Goal: Find specific page/section: Find specific page/section

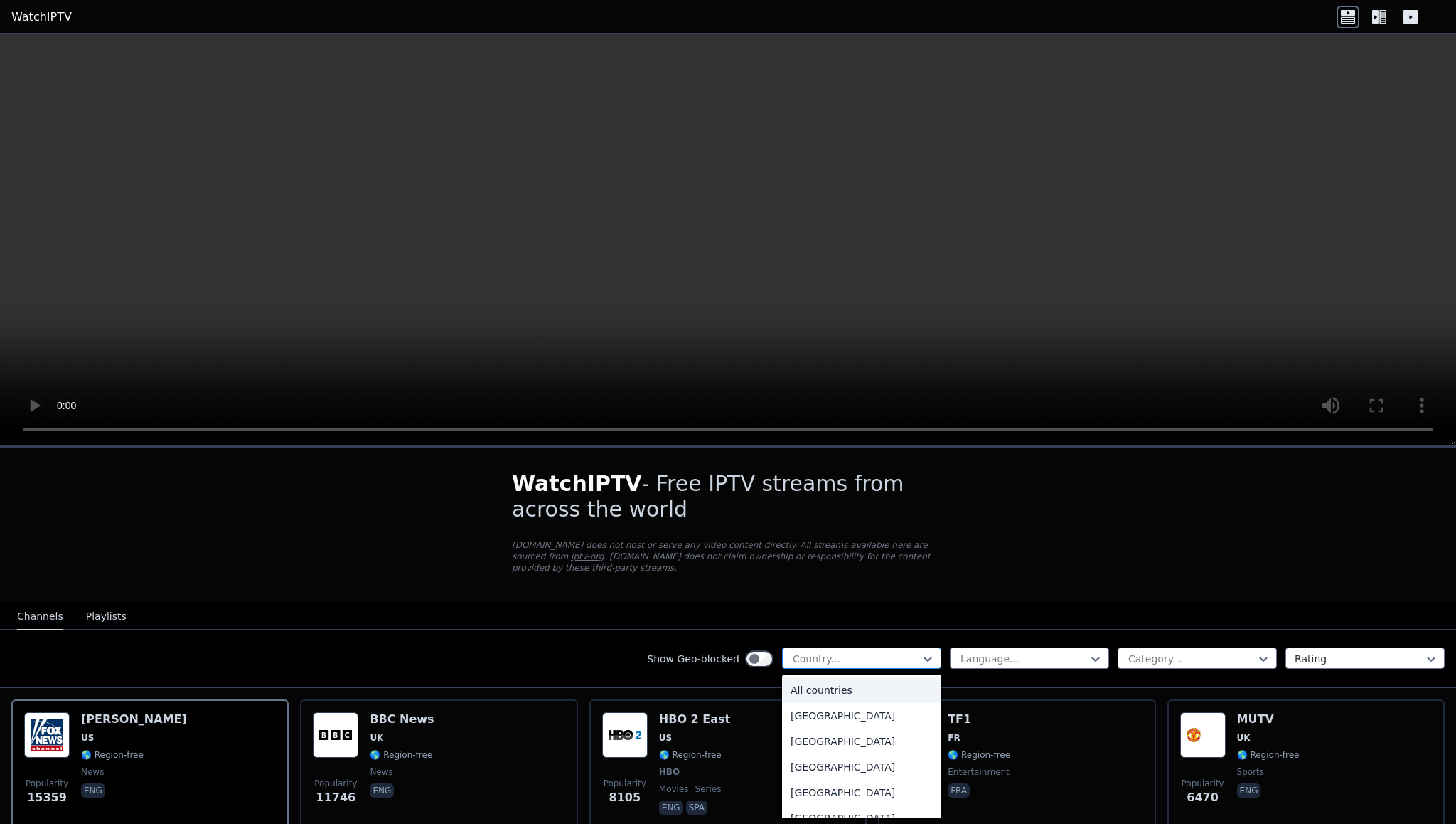
click at [854, 658] on div at bounding box center [855, 658] width 129 height 14
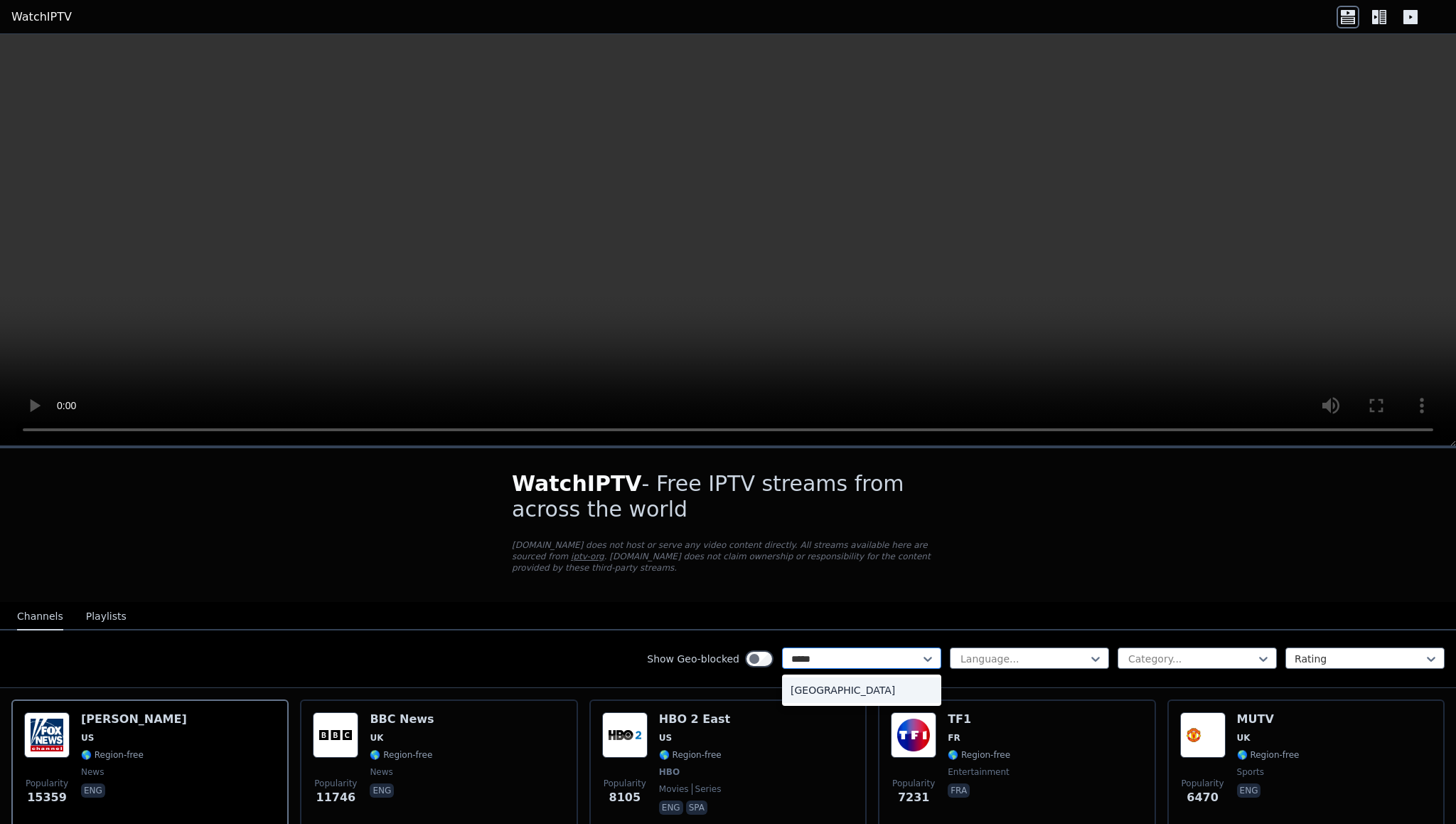
type input "******"
click at [829, 694] on div "[GEOGRAPHIC_DATA]" at bounding box center [862, 689] width 160 height 26
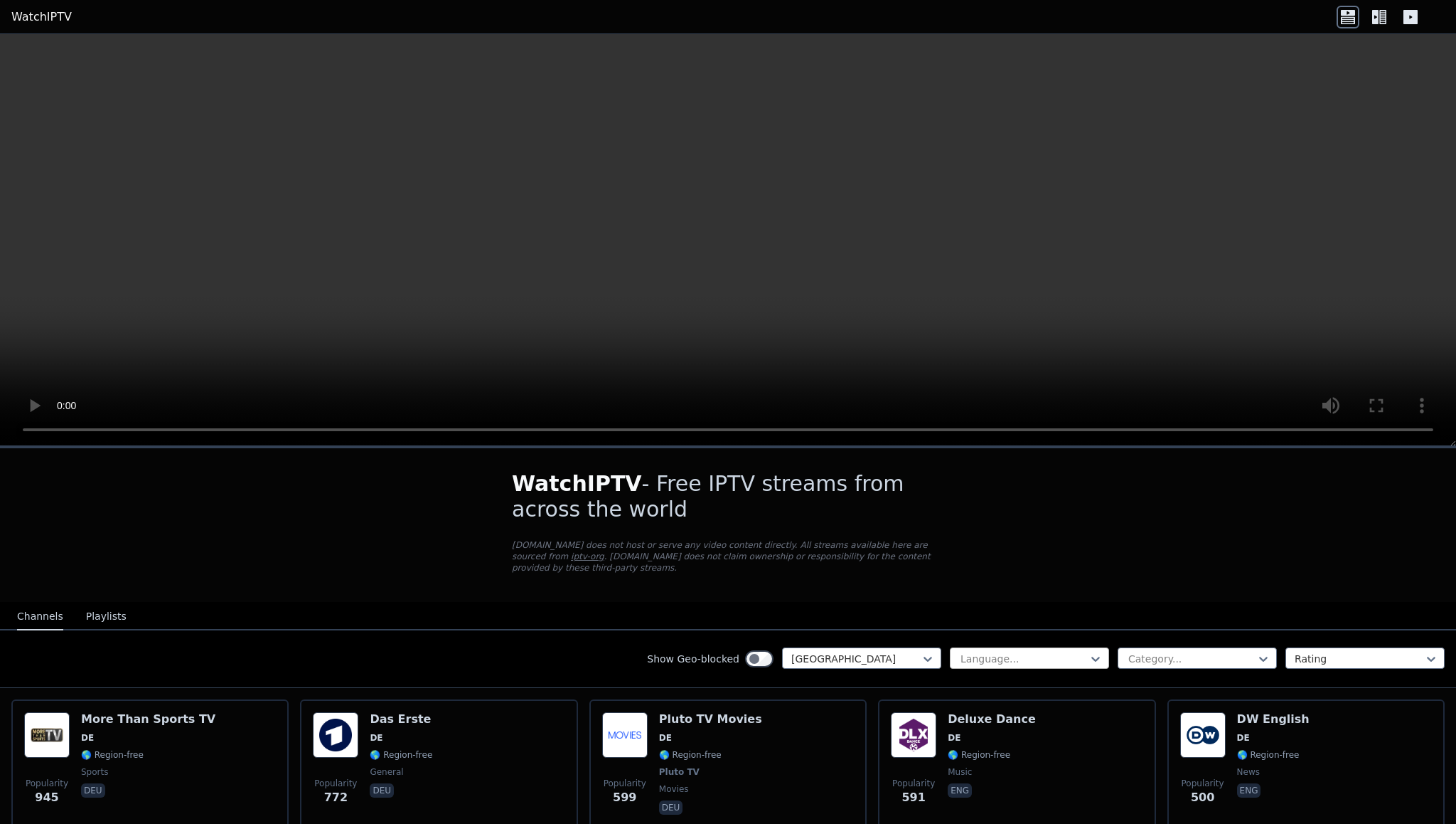
click at [989, 662] on div at bounding box center [1023, 658] width 129 height 14
click at [987, 664] on div at bounding box center [1023, 658] width 129 height 14
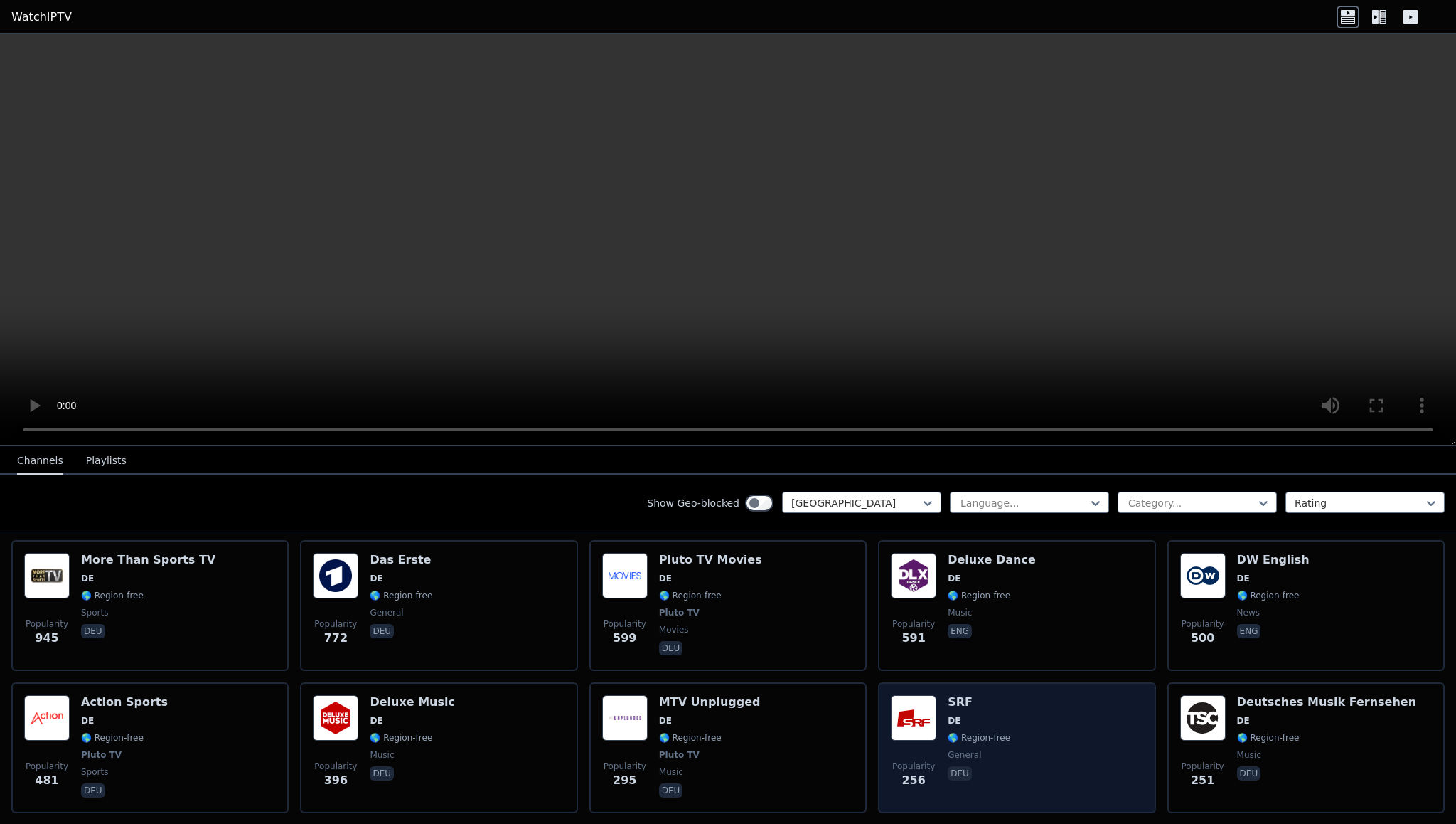
scroll to position [585, 0]
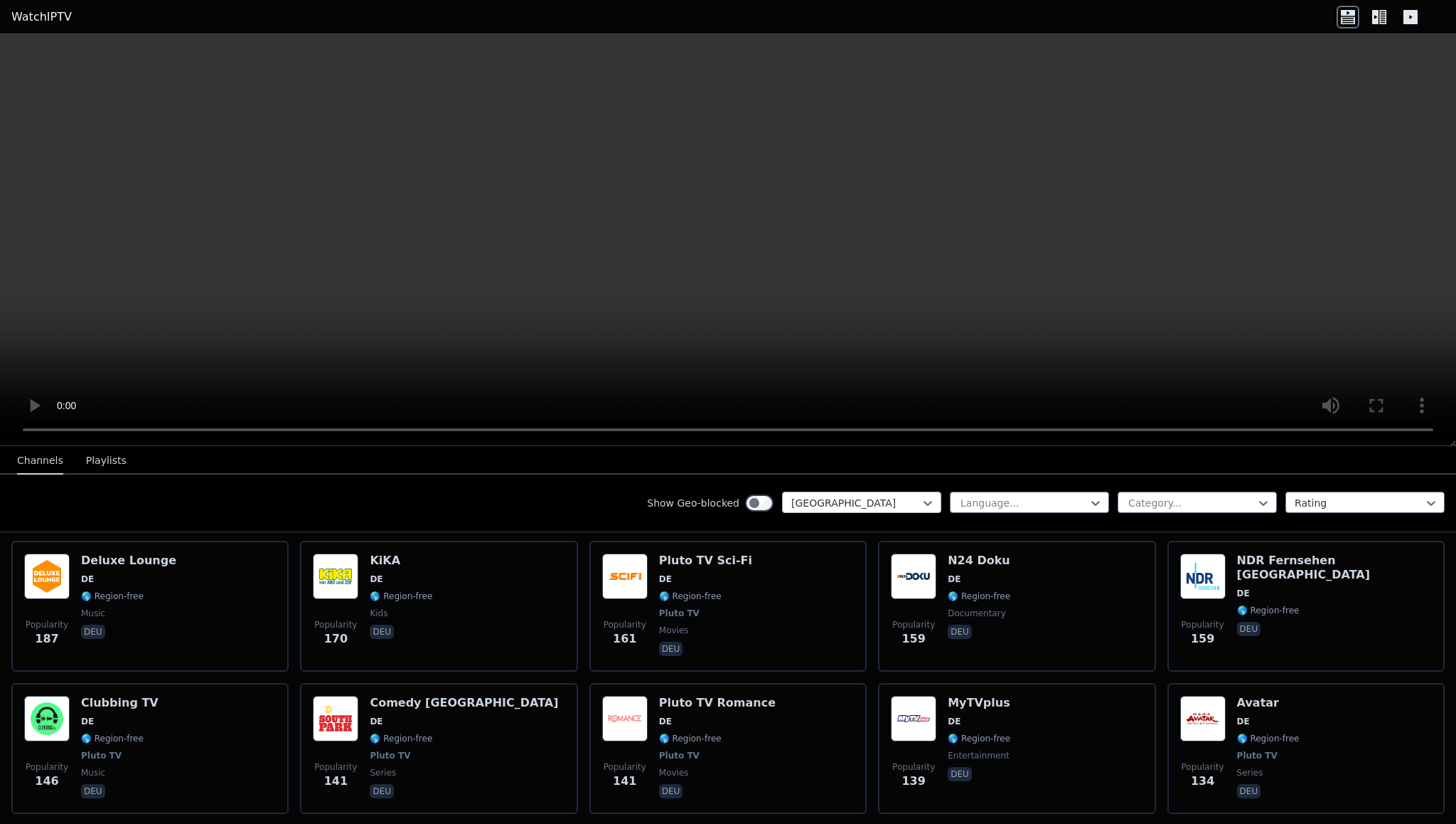
click at [843, 503] on div at bounding box center [855, 503] width 129 height 14
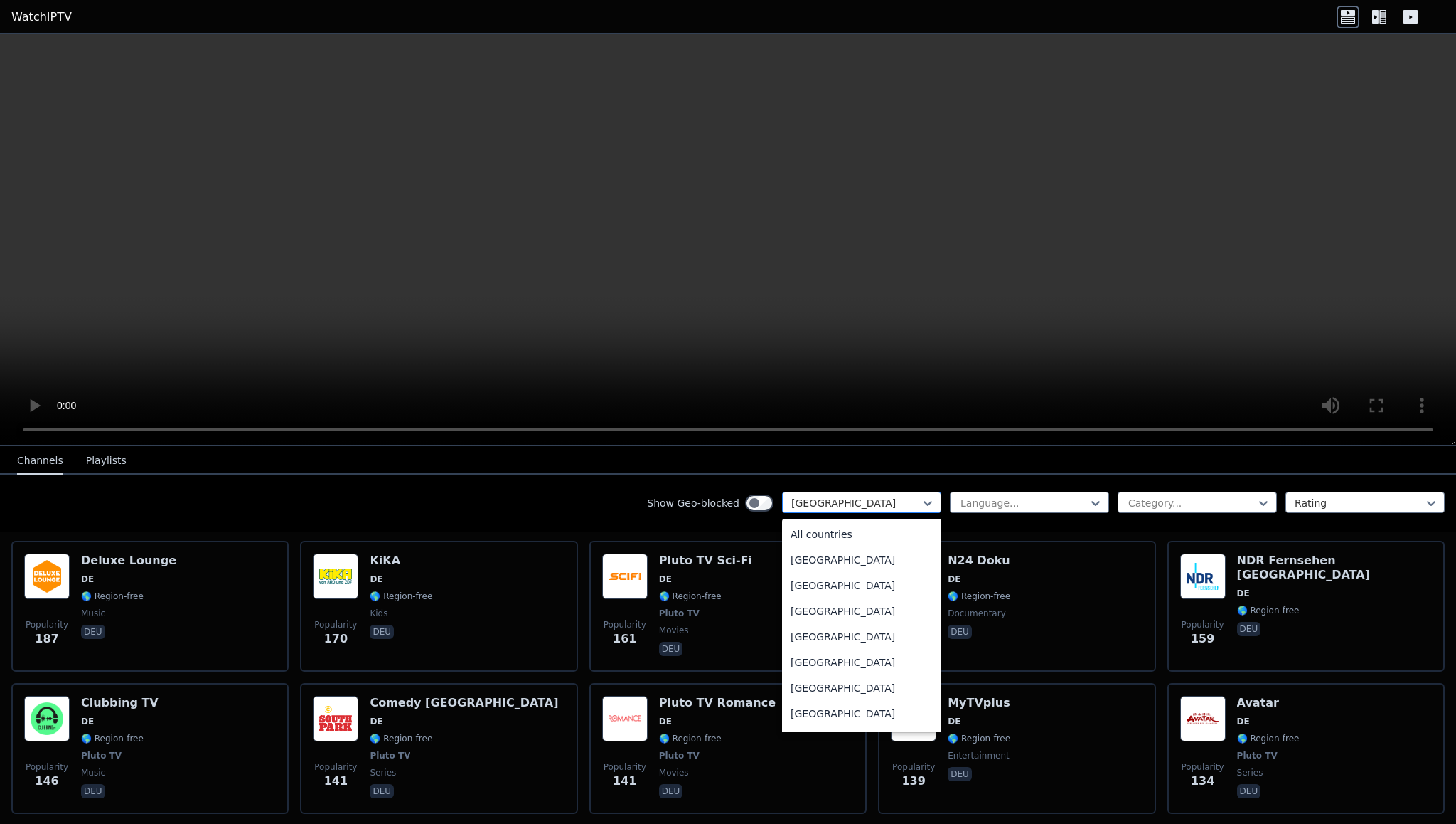
scroll to position [1656, 0]
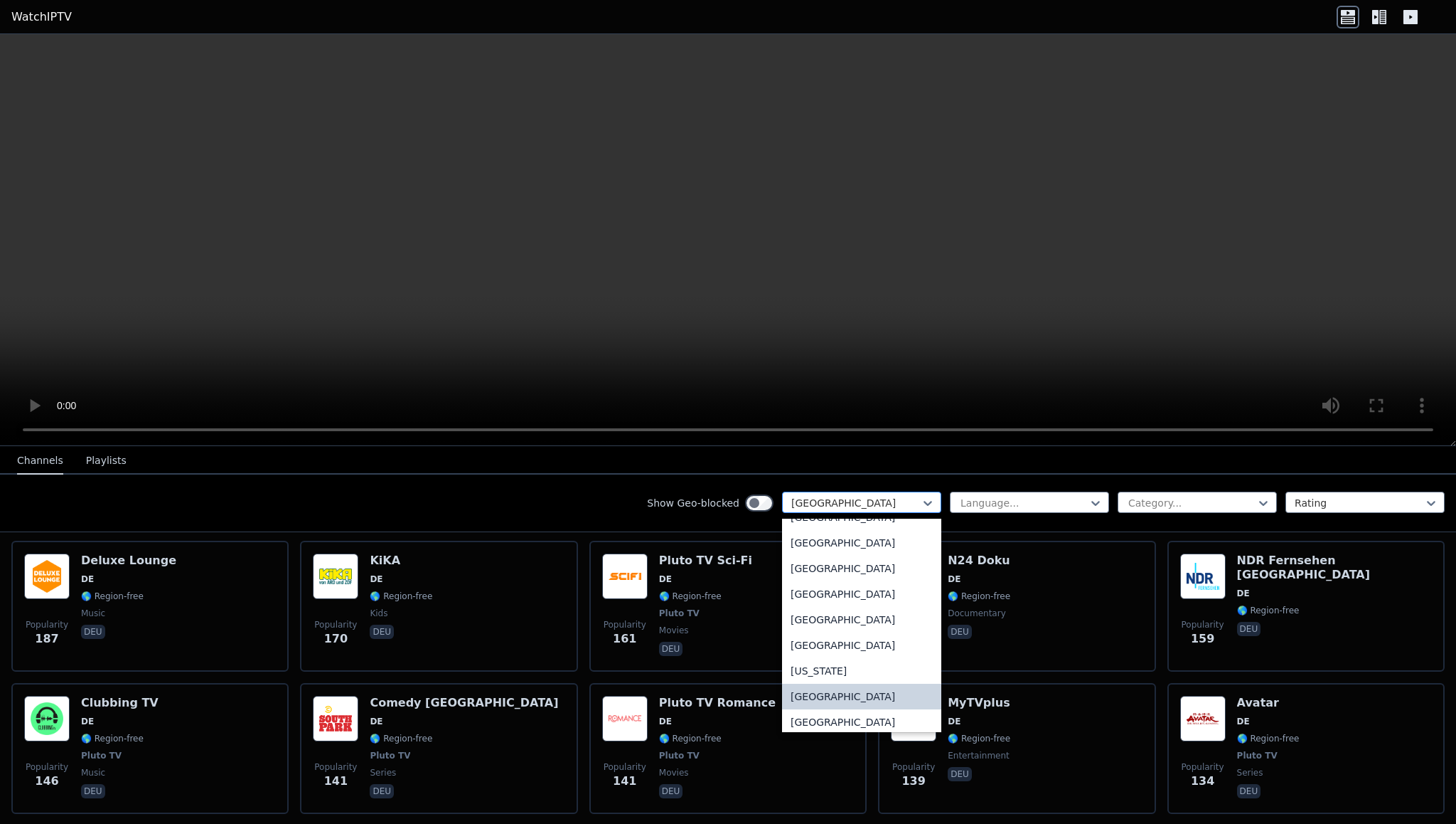
click at [843, 503] on div at bounding box center [855, 503] width 129 height 14
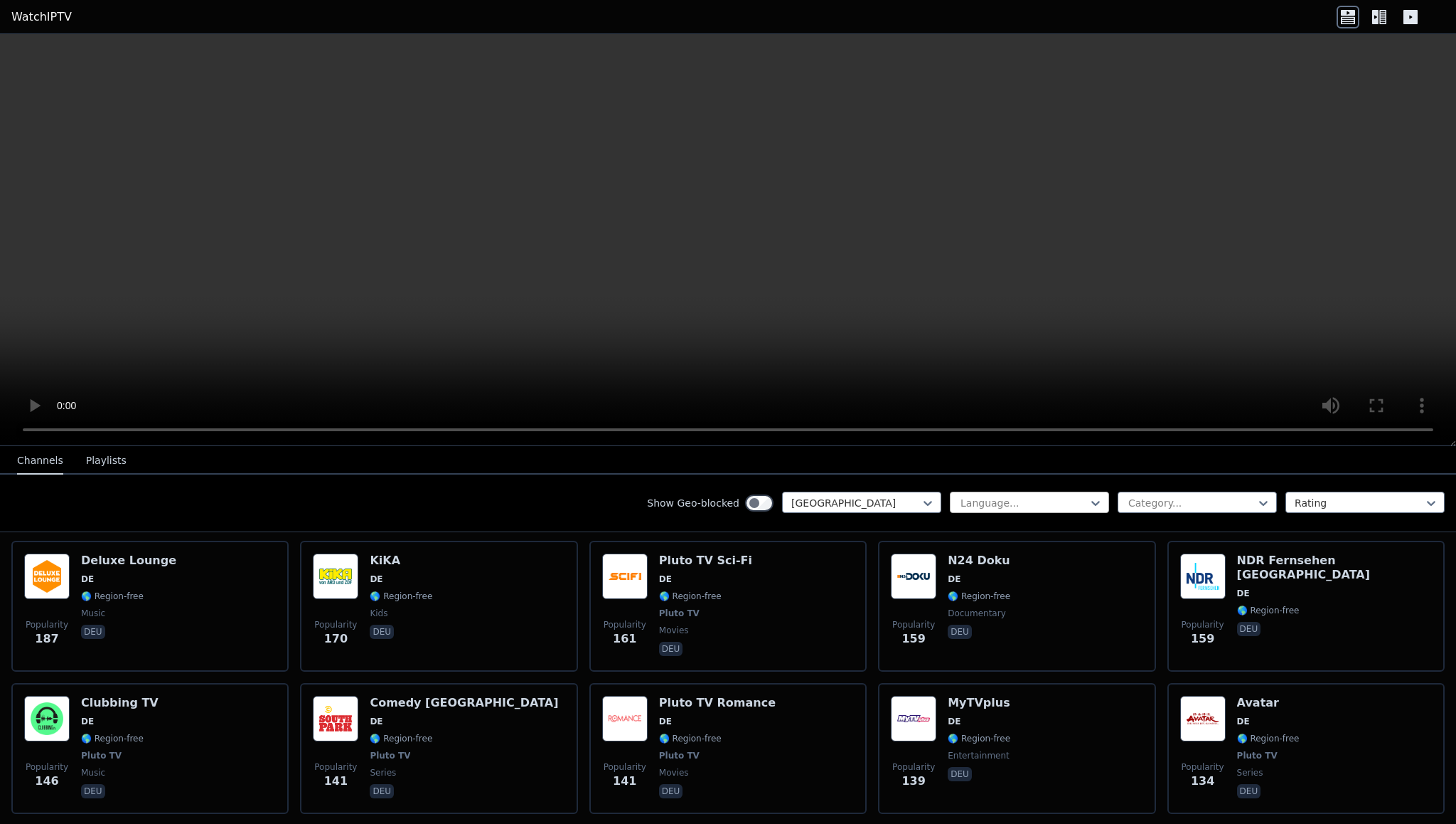
click at [996, 501] on div at bounding box center [1023, 503] width 129 height 14
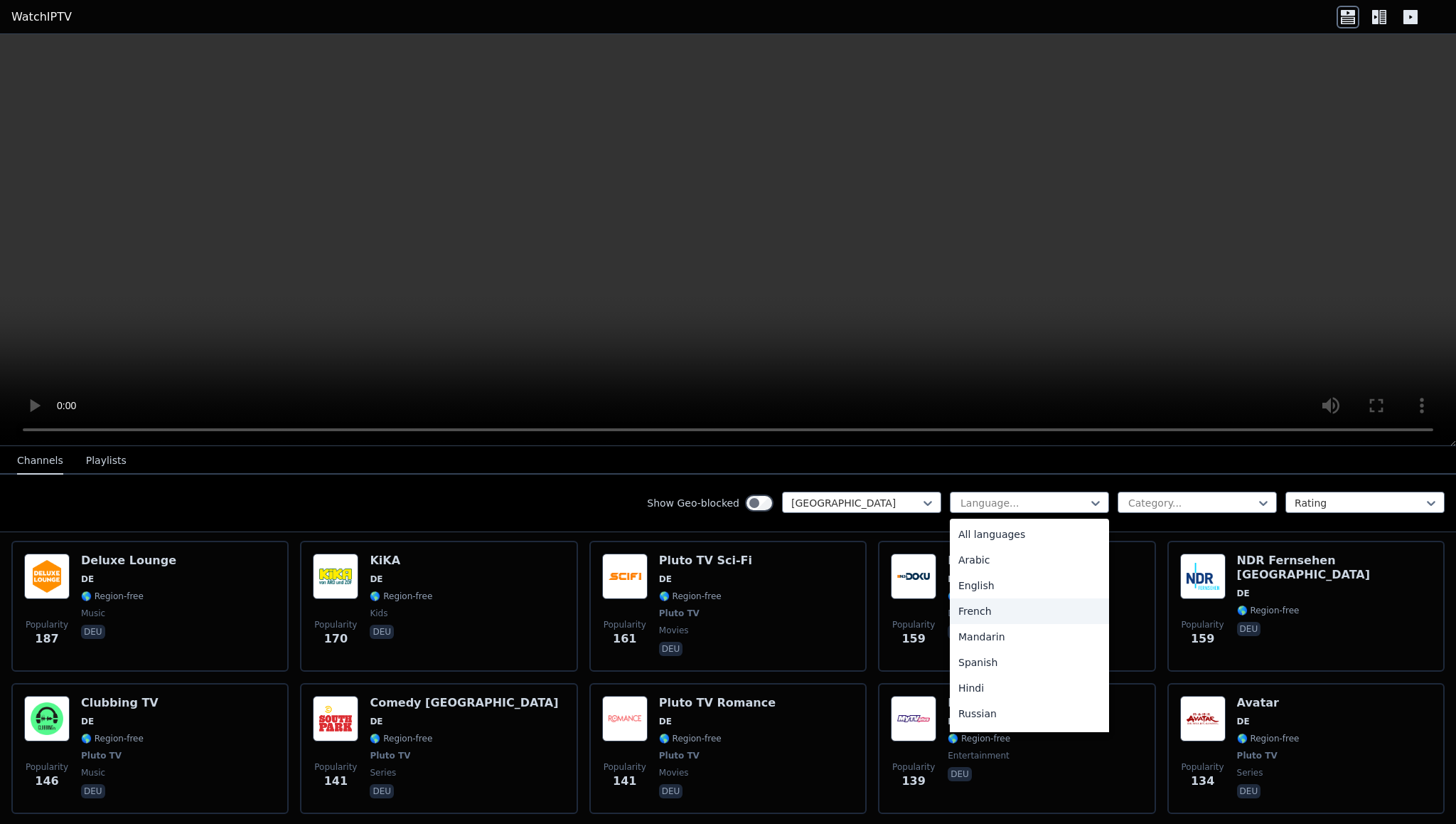
scroll to position [118, 0]
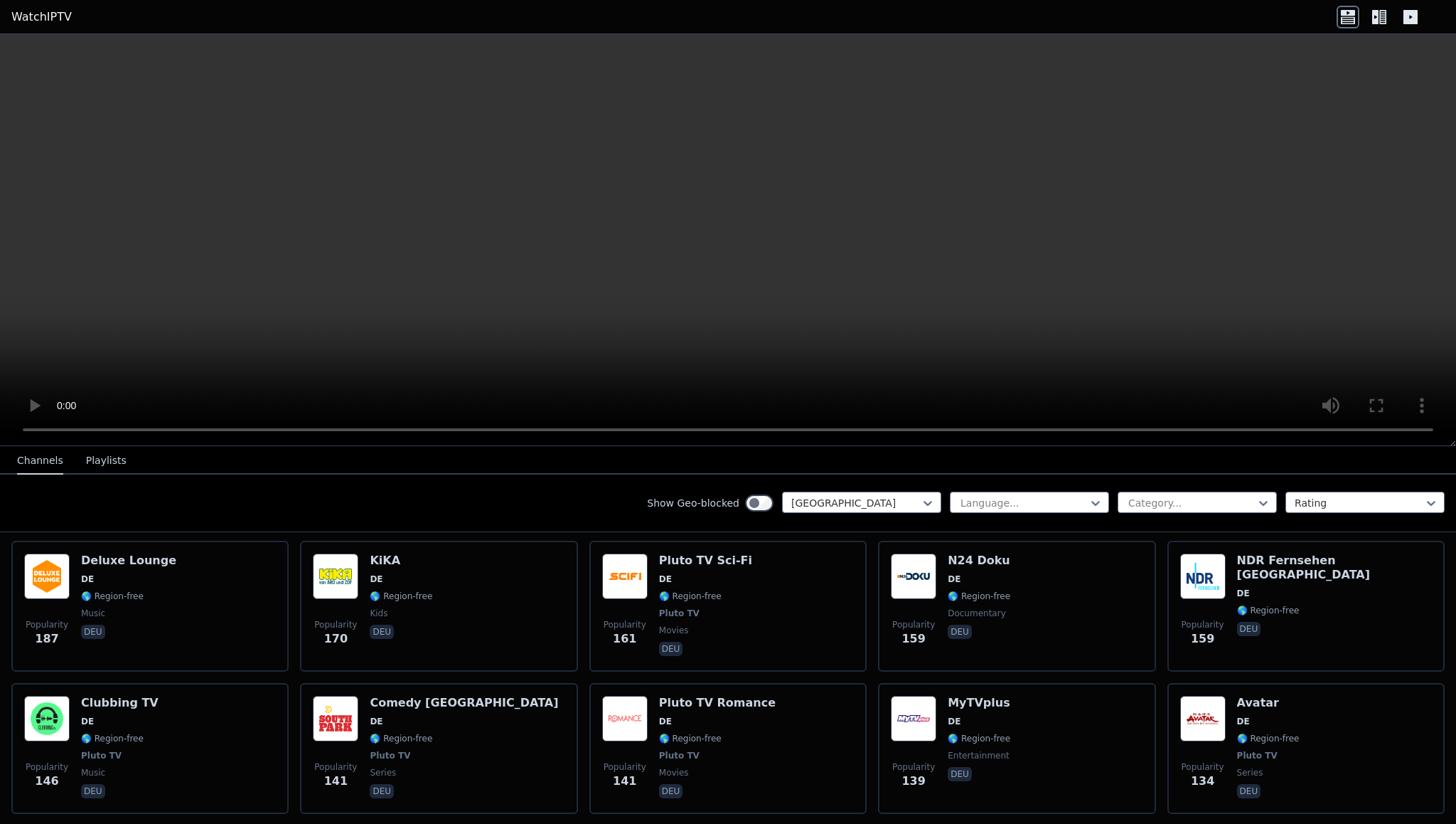
click at [610, 511] on div "Show Geo-blocked [GEOGRAPHIC_DATA] Language... Category... Rating" at bounding box center [728, 503] width 1456 height 58
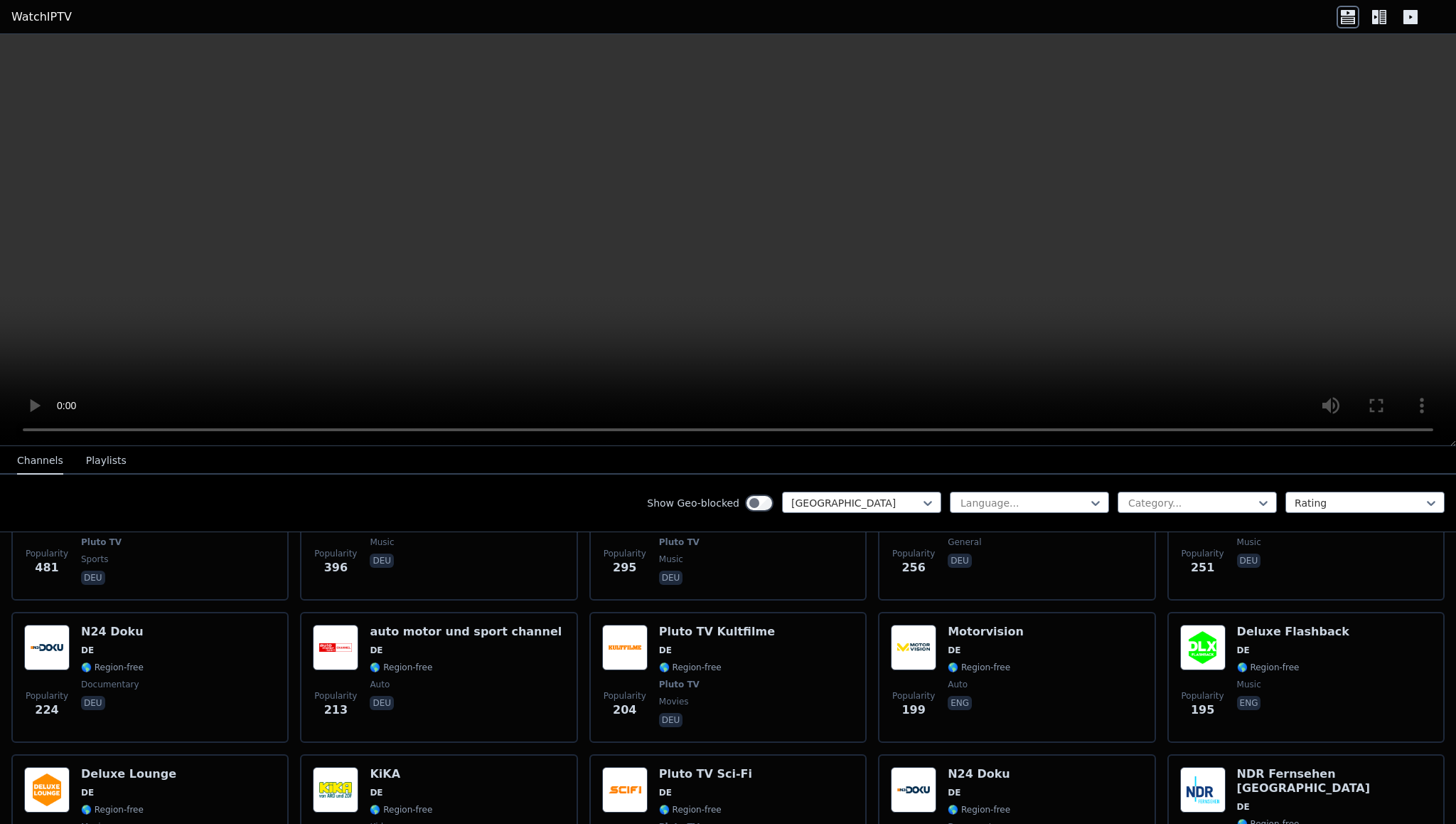
scroll to position [0, 0]
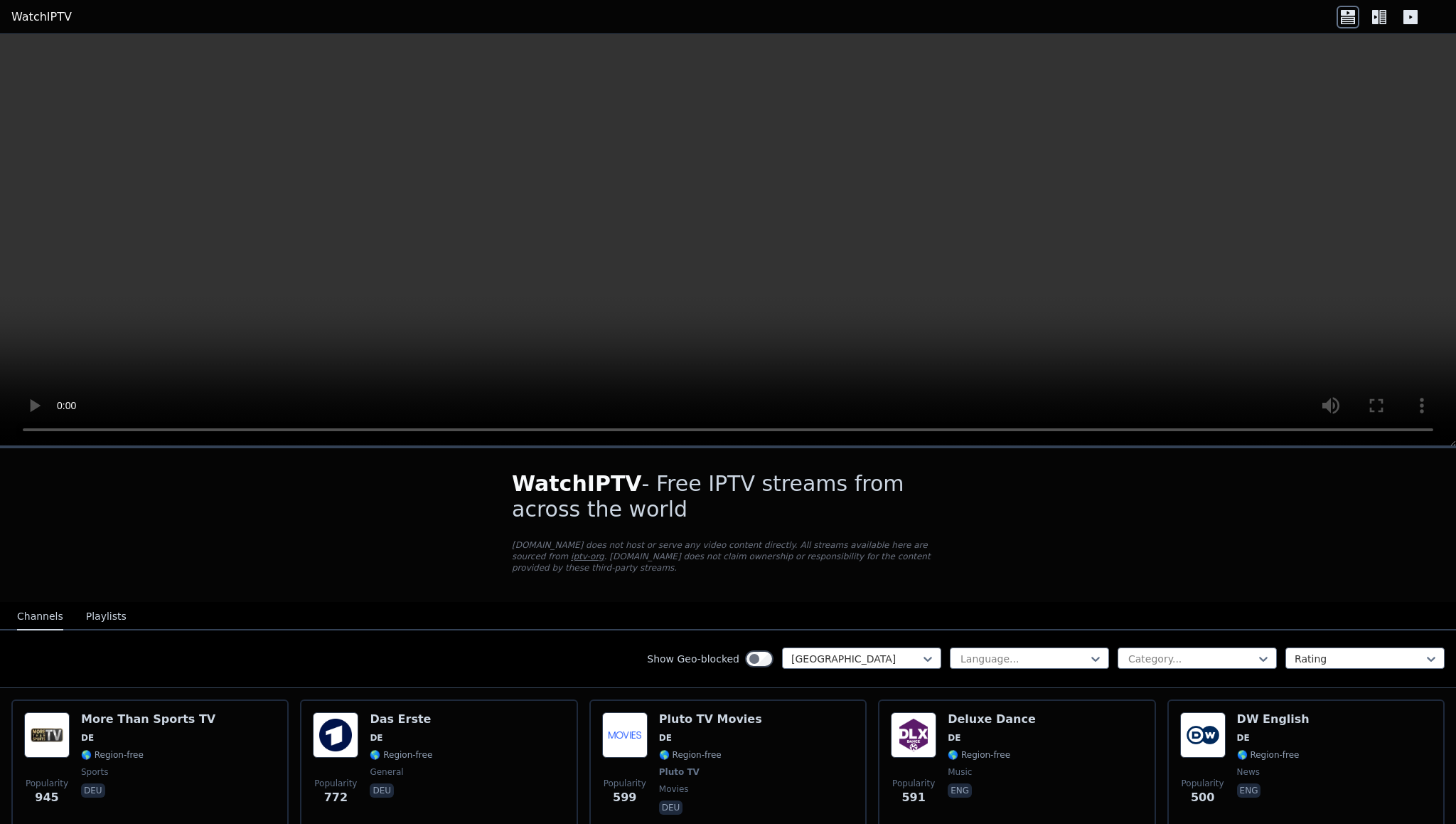
click at [109, 616] on button "Playlists" at bounding box center [106, 616] width 41 height 27
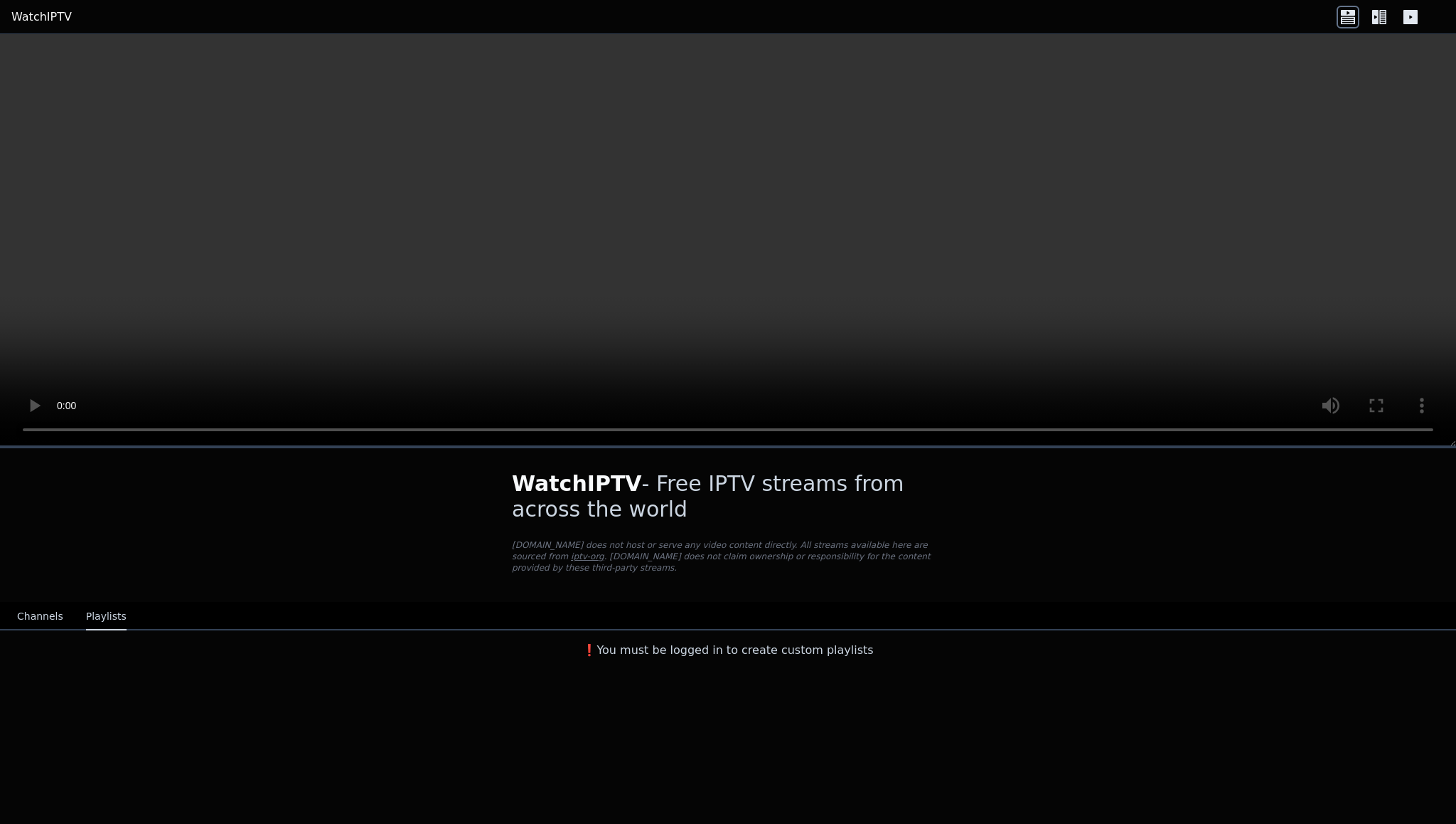
click at [55, 615] on button "Channels" at bounding box center [40, 616] width 47 height 27
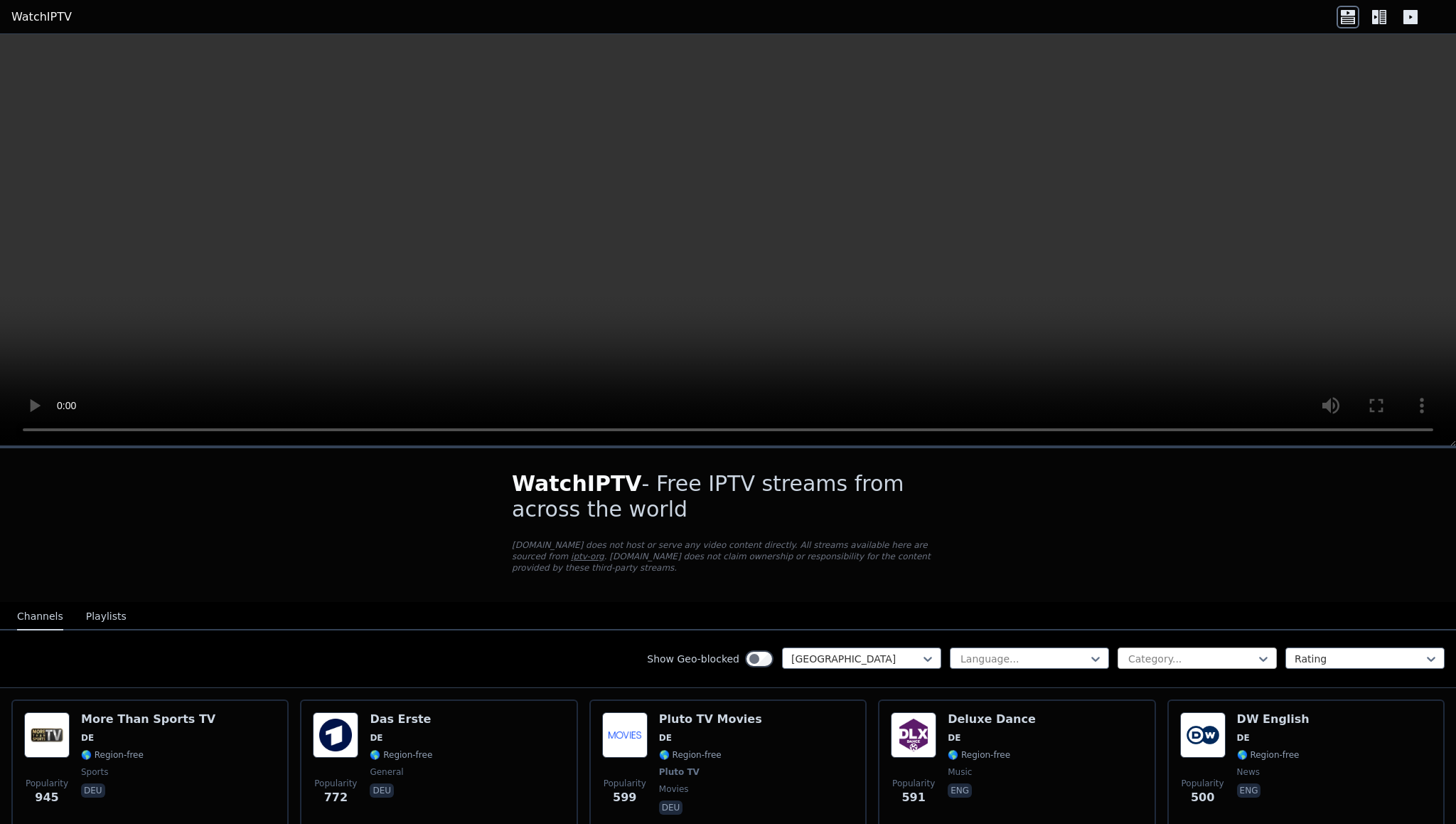
click at [1254, 653] on div at bounding box center [1191, 658] width 129 height 14
type input "*****"
click at [1197, 694] on div "Sports" at bounding box center [1197, 689] width 160 height 26
